Goal: Check status

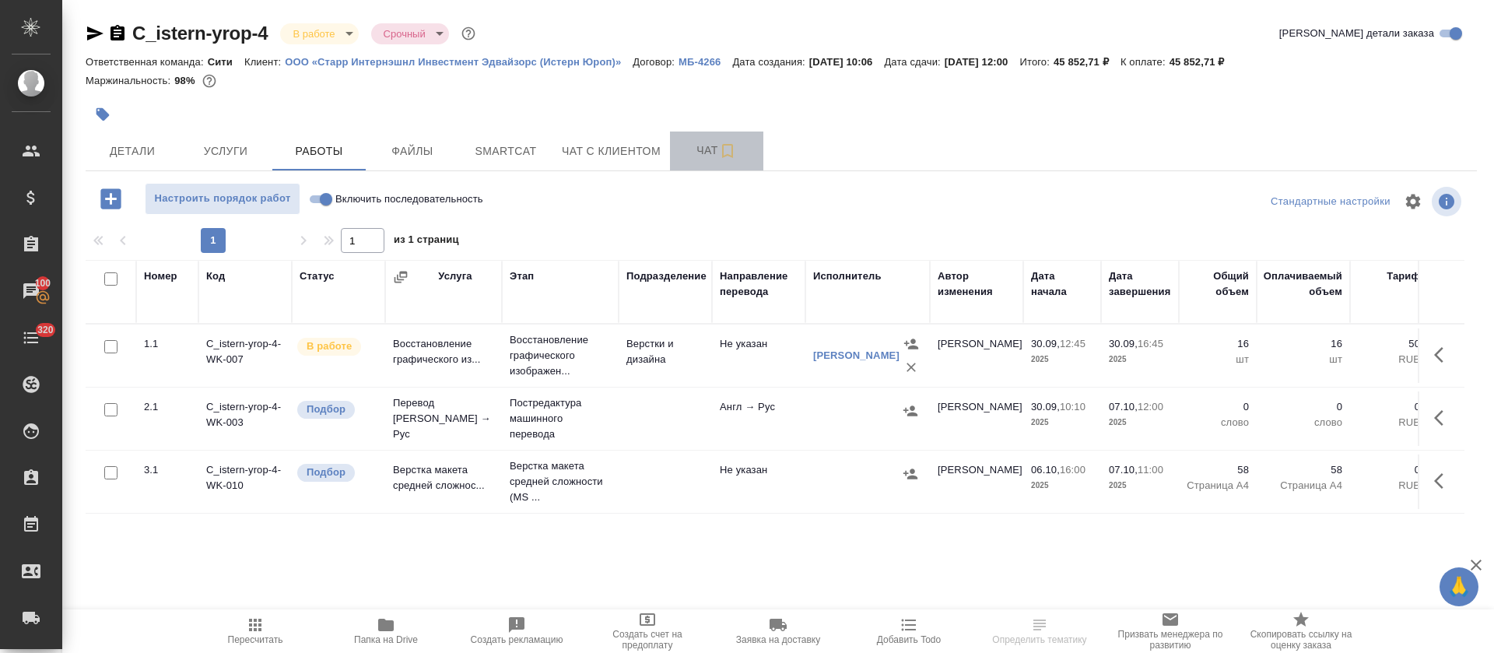
click at [690, 154] on span "Чат" at bounding box center [716, 150] width 75 height 19
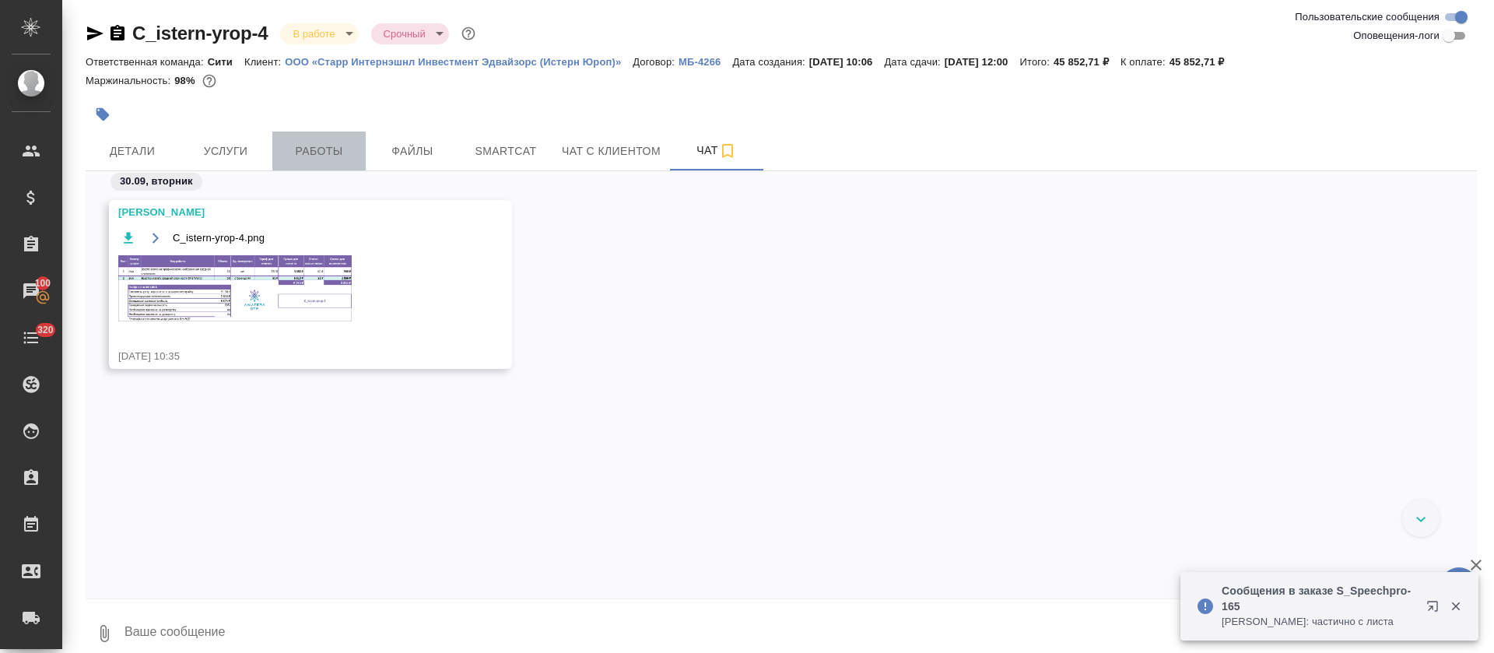
click at [339, 160] on span "Работы" at bounding box center [319, 151] width 75 height 19
